Goal: Information Seeking & Learning: Find specific fact

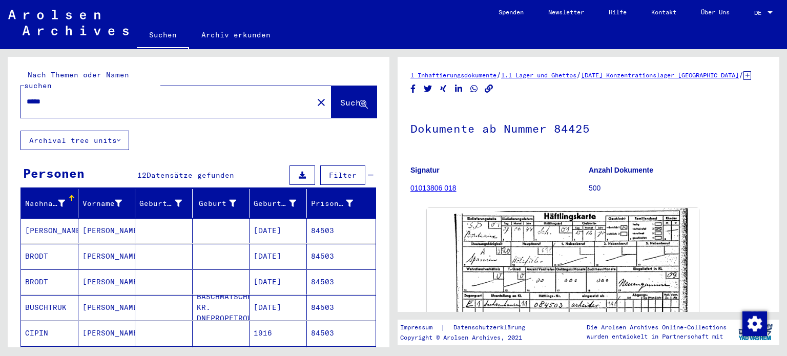
drag, startPoint x: 90, startPoint y: 84, endPoint x: 0, endPoint y: 42, distance: 99.3
click at [0, 36] on mat-sidenav-content "Suchen Archiv erkunden Detailfragen/-infos zu den Dokumenten? Stelle hier einen…" at bounding box center [393, 178] width 787 height 356
type input "*****"
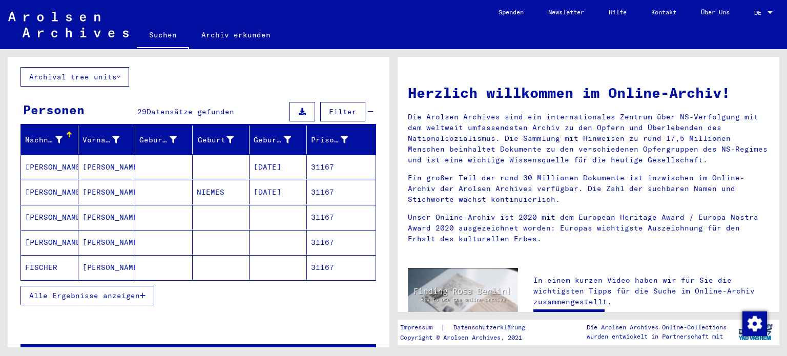
scroll to position [102, 0]
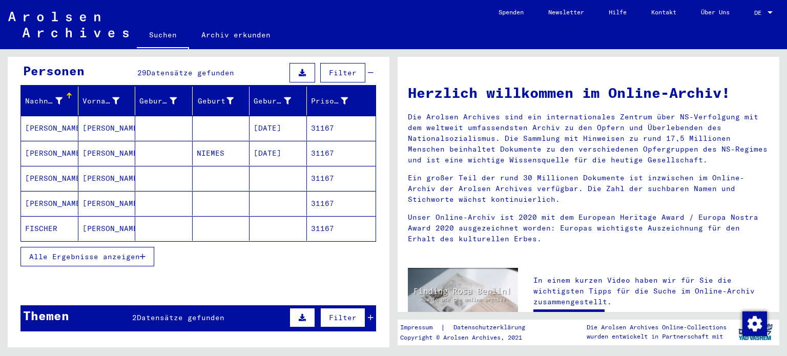
click at [118, 252] on span "Alle Ergebnisse anzeigen" at bounding box center [84, 256] width 111 height 9
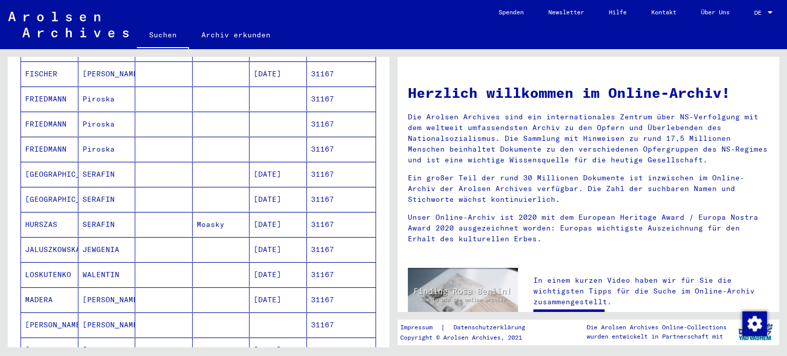
scroll to position [564, 0]
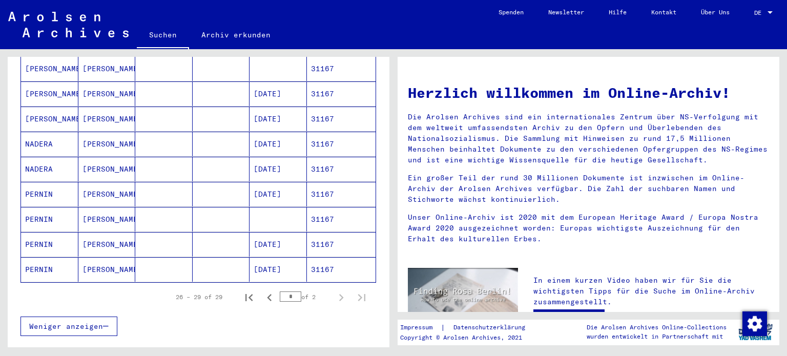
click at [105, 136] on mat-cell "[PERSON_NAME]" at bounding box center [106, 144] width 57 height 25
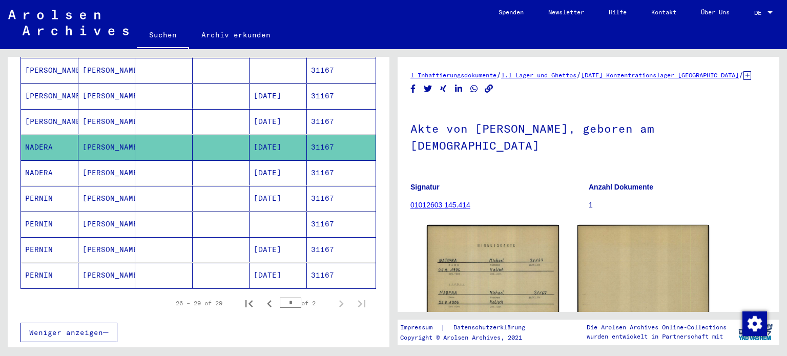
click at [166, 161] on mat-cell at bounding box center [163, 172] width 57 height 25
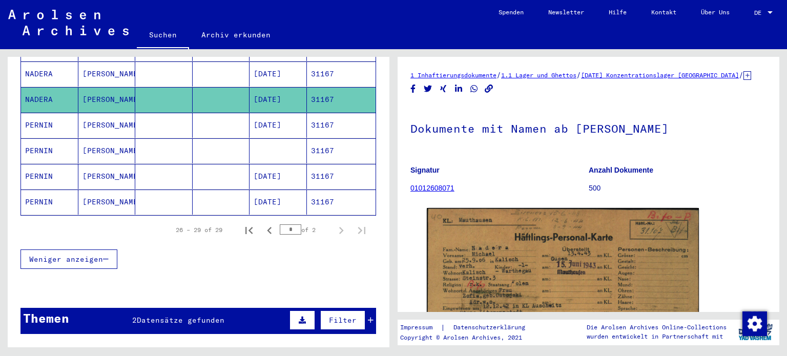
scroll to position [644, 0]
